Goal: Check status

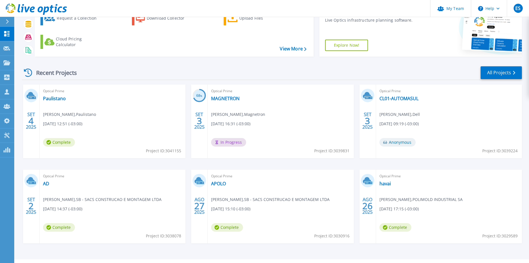
scroll to position [52, 0]
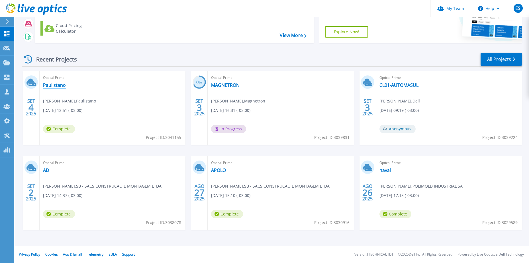
click at [60, 87] on link "Paulistano" at bounding box center [54, 85] width 23 height 6
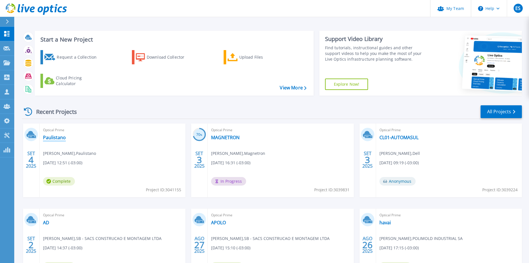
click at [45, 137] on link "Paulistano" at bounding box center [54, 138] width 23 height 6
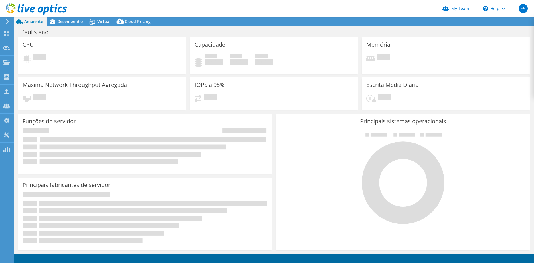
select select "USD"
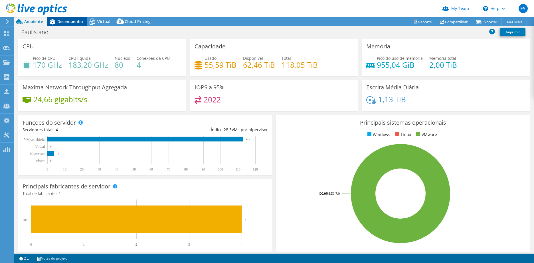
click at [60, 21] on span "Desempenho" at bounding box center [70, 21] width 26 height 5
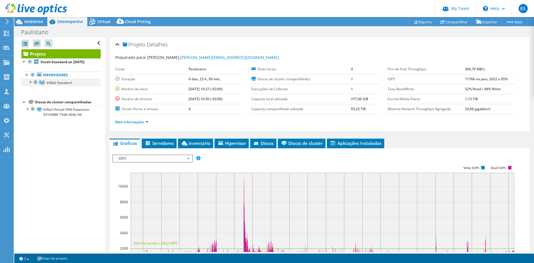
click at [31, 82] on div at bounding box center [30, 82] width 6 height 6
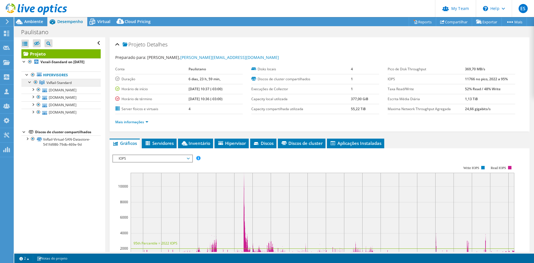
click at [78, 86] on link "VxRail-Standard" at bounding box center [60, 82] width 79 height 7
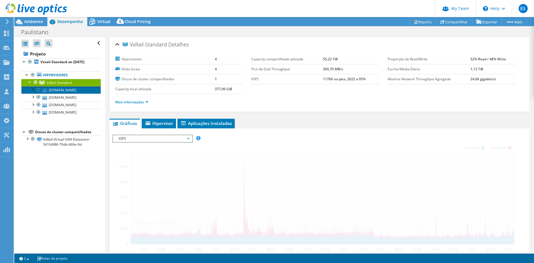
click at [72, 91] on link "hostesx4.paulistano.org.br" at bounding box center [60, 89] width 79 height 7
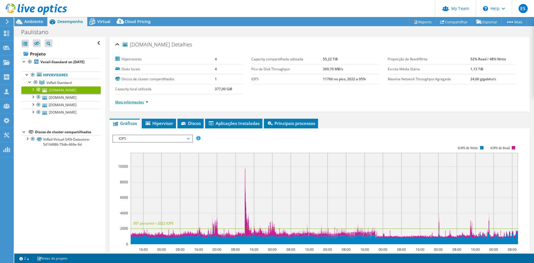
click at [137, 103] on link "Mais informações" at bounding box center [131, 102] width 33 height 5
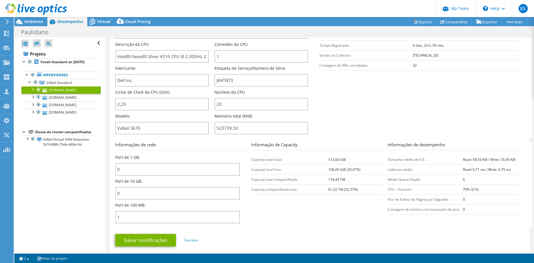
scroll to position [111, 0]
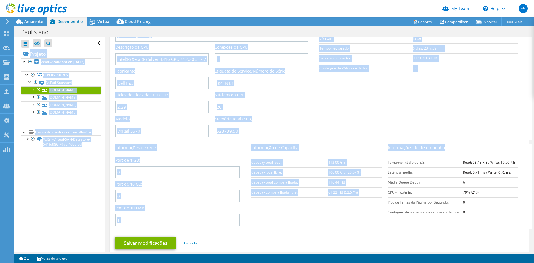
drag, startPoint x: 113, startPoint y: 32, endPoint x: 520, endPoint y: 216, distance: 446.6
click at [520, 216] on div "Ações de projeto Ações de projeto Reports Compartilhar Exportar vSAN ReadyNode …" at bounding box center [273, 140] width 519 height 246
click at [356, 116] on section "Informações do servidor Nome do servidor hostesx4.paulistano.org.br Descrição d…" at bounding box center [320, 73] width 411 height 133
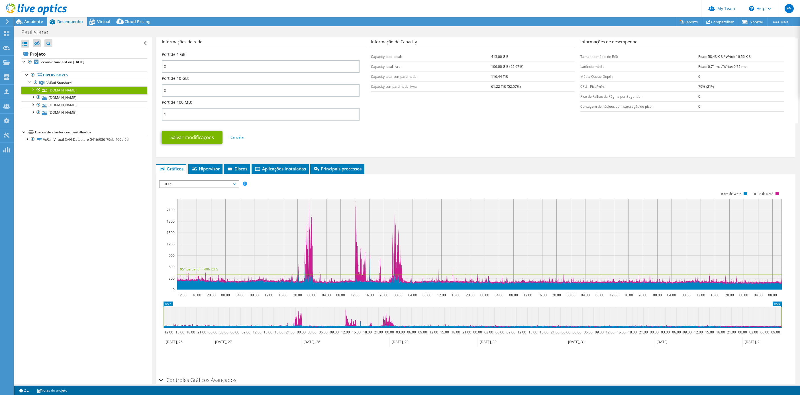
scroll to position [161, 0]
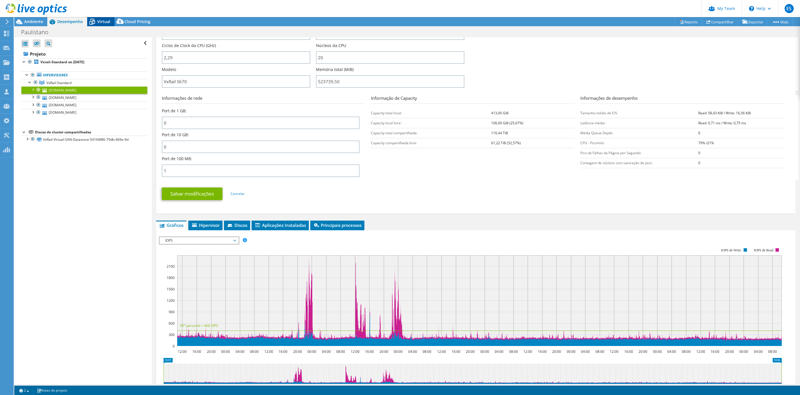
click at [103, 20] on span "Virtual" at bounding box center [103, 21] width 13 height 5
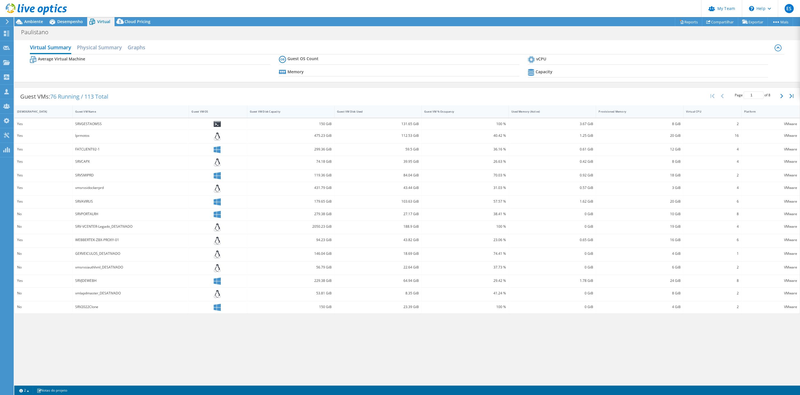
scroll to position [0, 0]
